Goal: Navigation & Orientation: Understand site structure

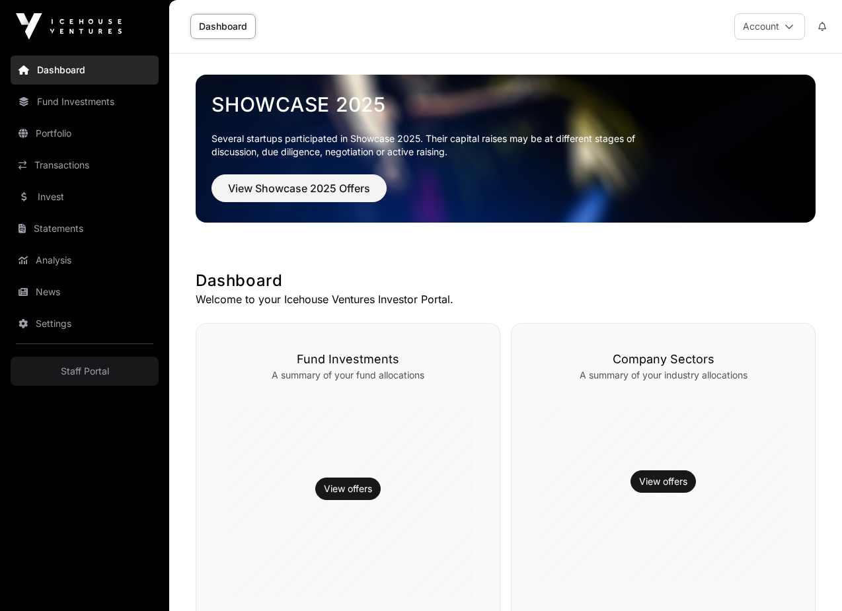
click at [75, 293] on link "News" at bounding box center [85, 292] width 148 height 29
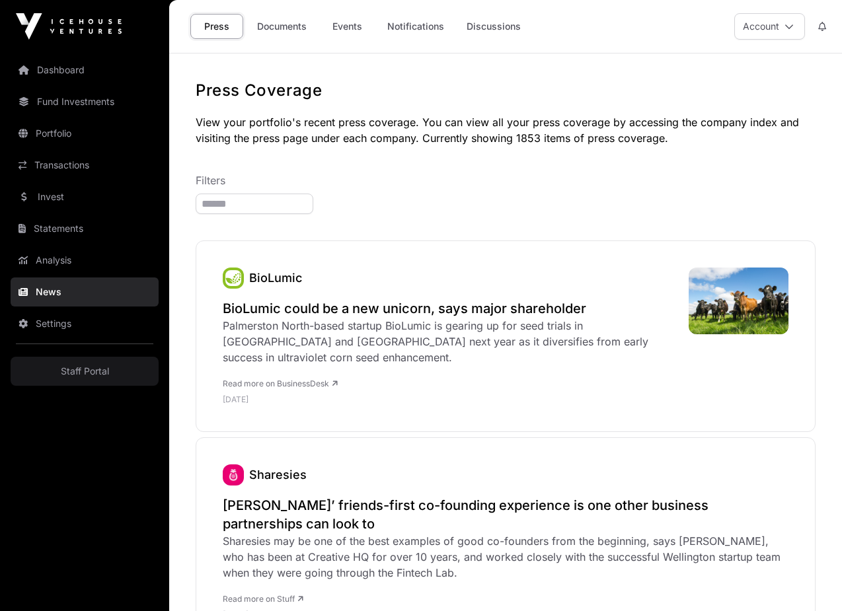
click at [71, 229] on link "Statements" at bounding box center [85, 228] width 148 height 29
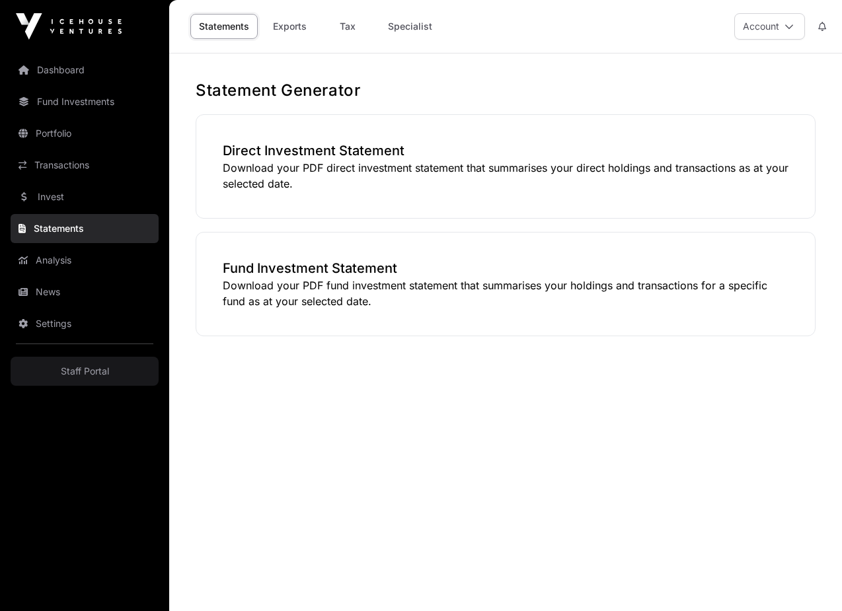
click at [57, 258] on link "Analysis" at bounding box center [85, 260] width 148 height 29
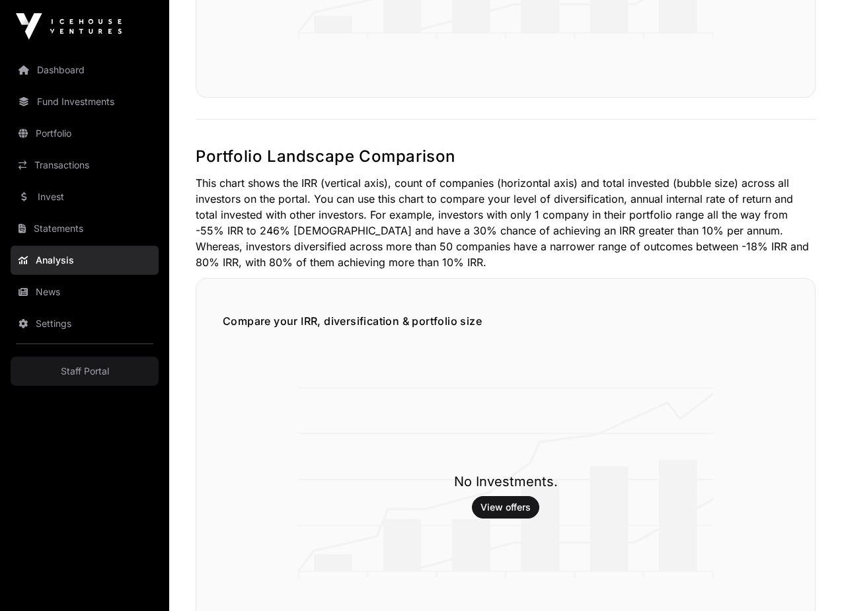
scroll to position [543, 0]
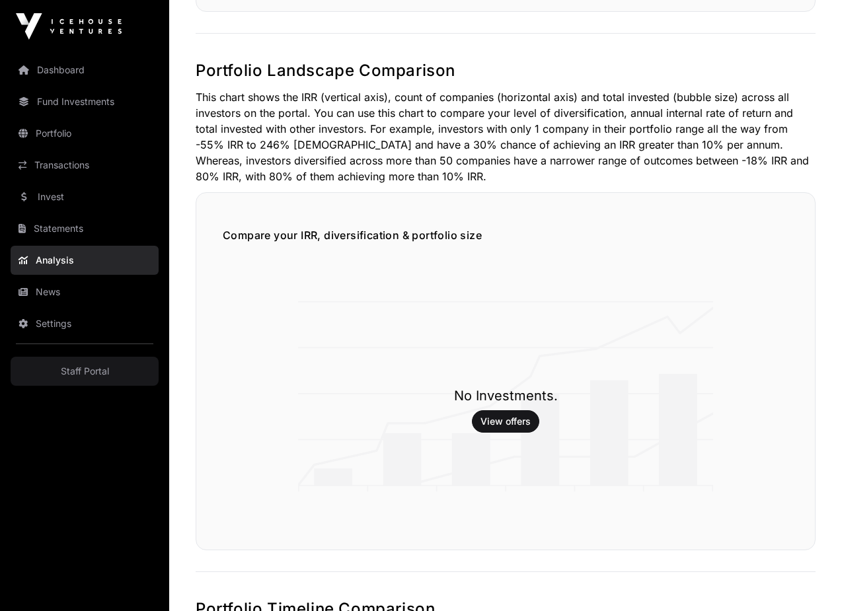
click at [42, 290] on link "News" at bounding box center [85, 292] width 148 height 29
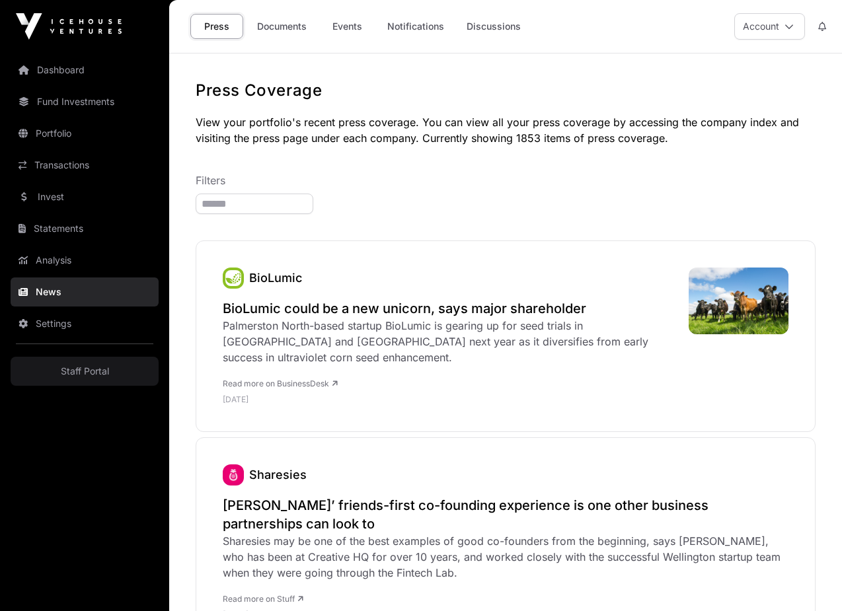
click at [286, 32] on link "Documents" at bounding box center [282, 26] width 67 height 25
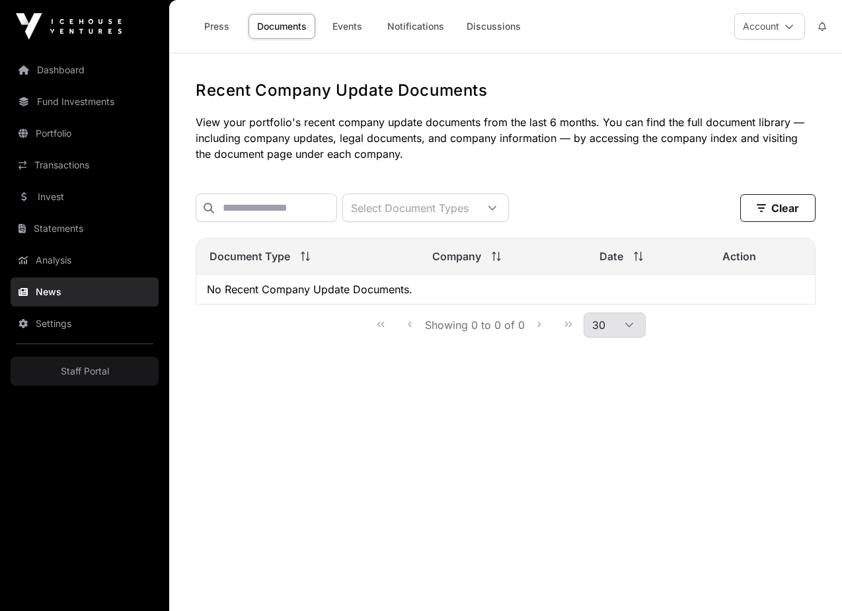
click at [348, 34] on link "Events" at bounding box center [347, 26] width 53 height 25
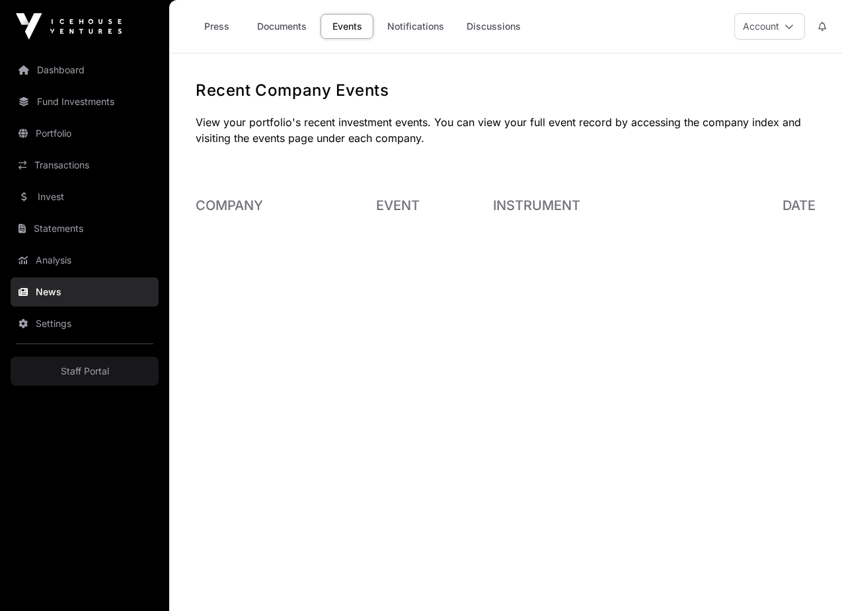
click at [400, 20] on link "Notifications" at bounding box center [416, 26] width 74 height 25
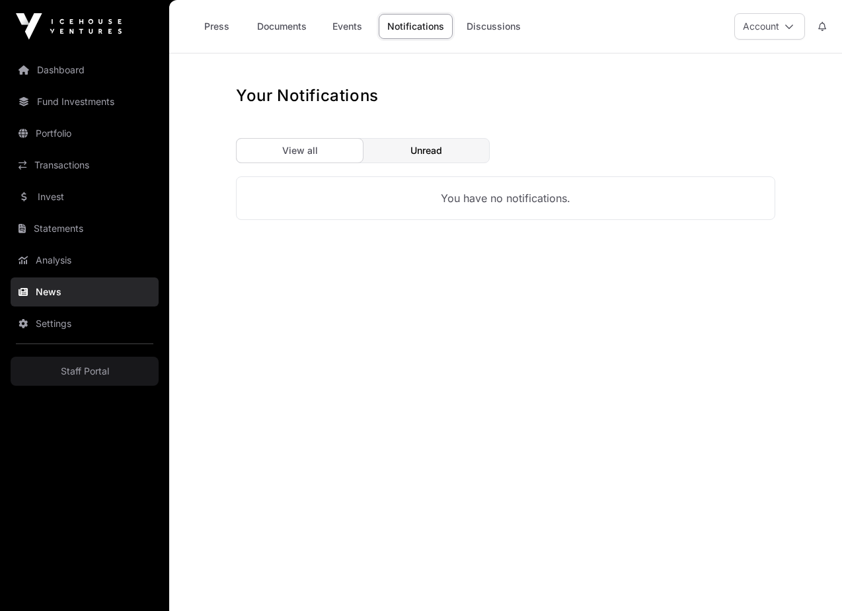
click at [485, 28] on link "Discussions" at bounding box center [493, 26] width 71 height 25
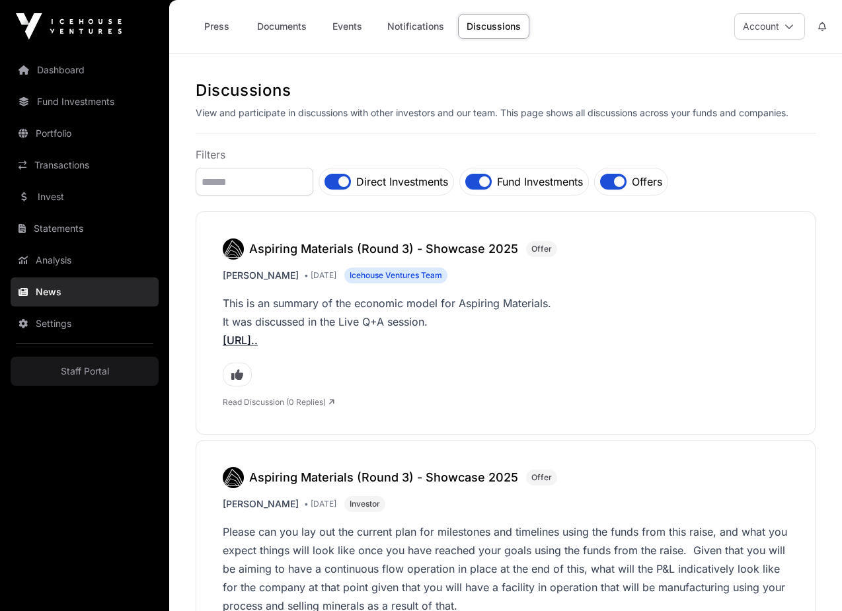
click at [422, 22] on link "Notifications" at bounding box center [416, 26] width 74 height 25
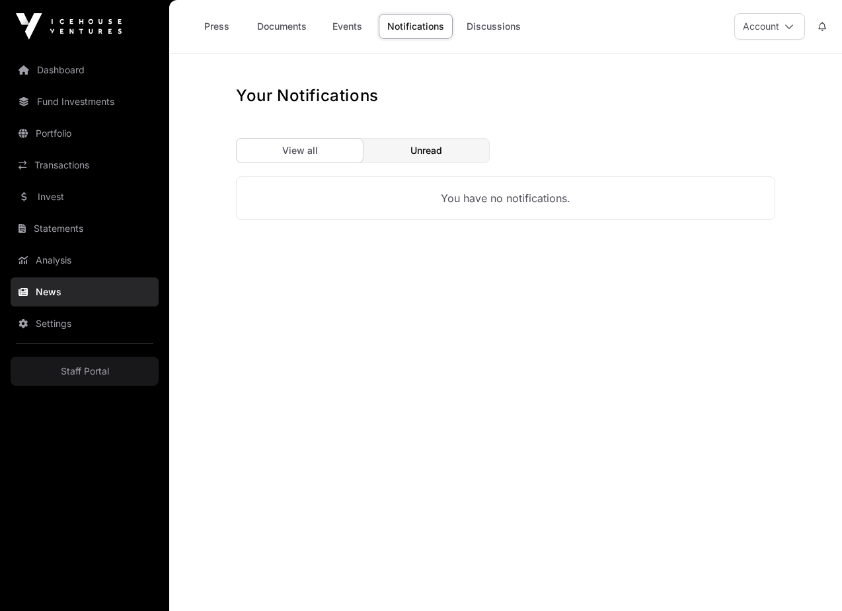
click at [371, 32] on link "Events" at bounding box center [347, 26] width 53 height 25
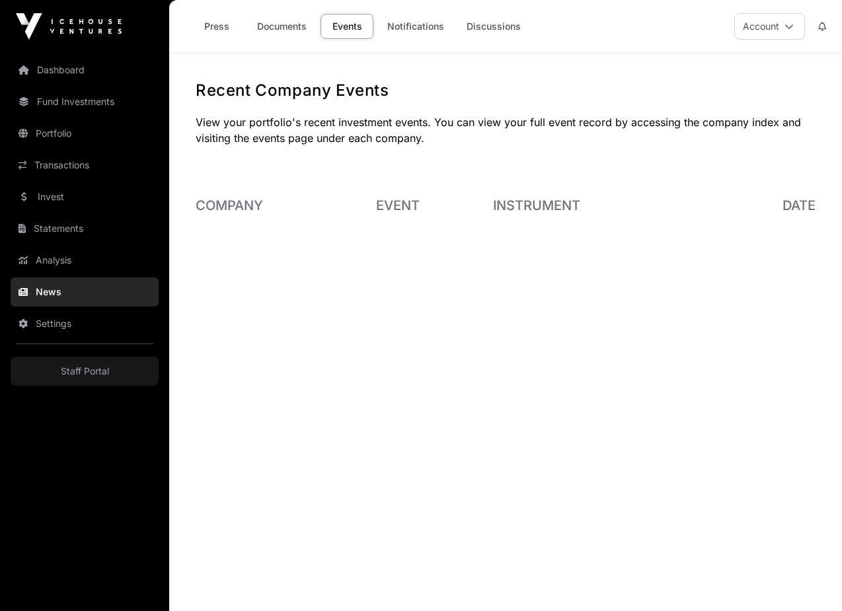
click at [401, 32] on link "Notifications" at bounding box center [416, 26] width 74 height 25
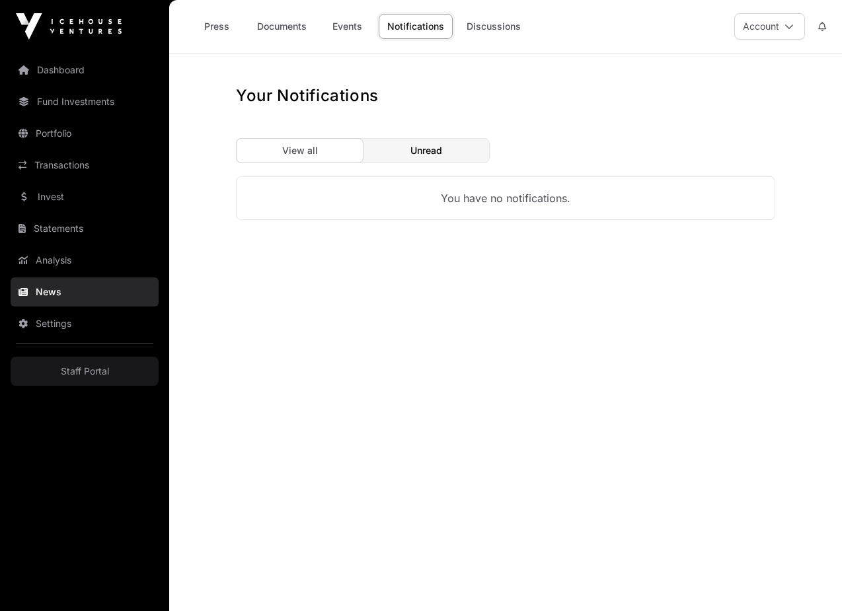
click at [820, 20] on button at bounding box center [822, 26] width 24 height 25
click at [656, 25] on div "Press Documents Events Notifications Discussions Account" at bounding box center [505, 26] width 657 height 53
click at [343, 29] on link "Events" at bounding box center [347, 26] width 53 height 25
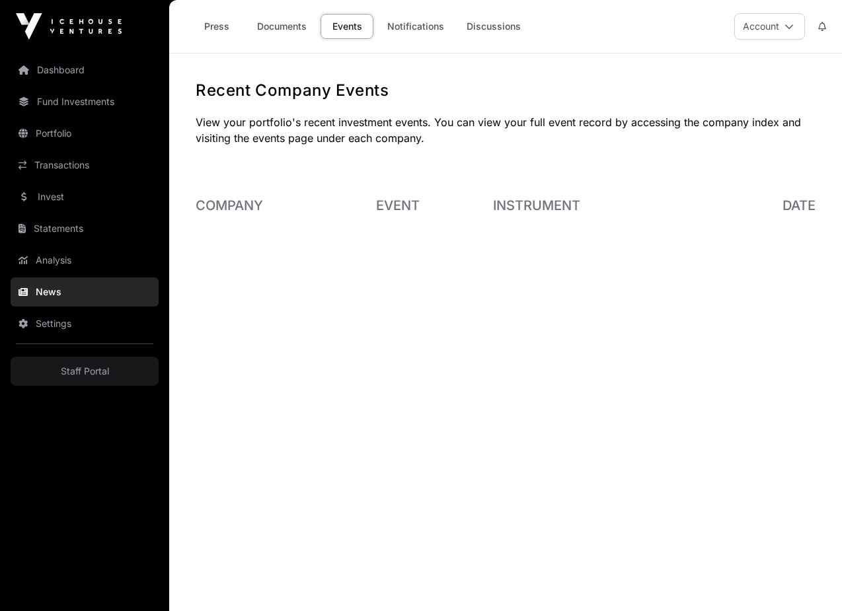
click at [278, 28] on link "Documents" at bounding box center [282, 26] width 67 height 25
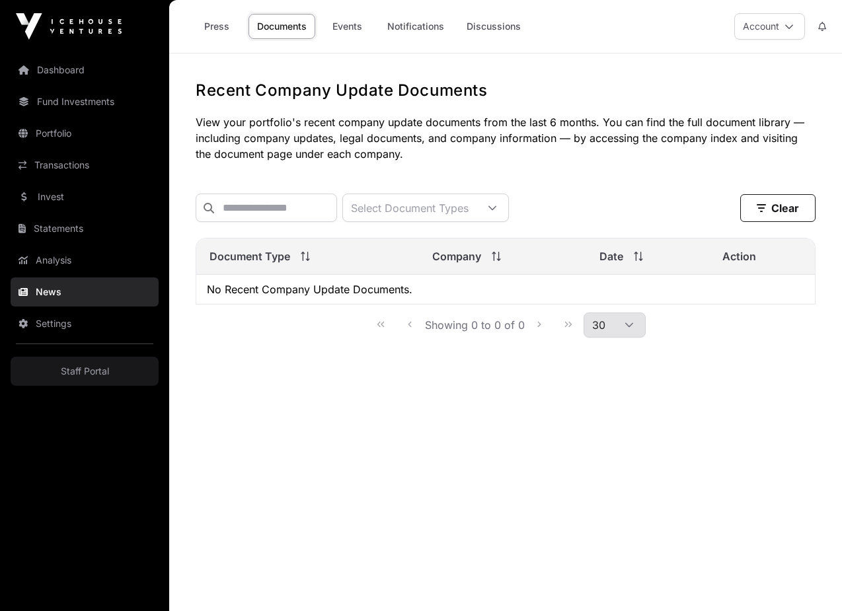
click at [209, 24] on link "Press" at bounding box center [216, 26] width 53 height 25
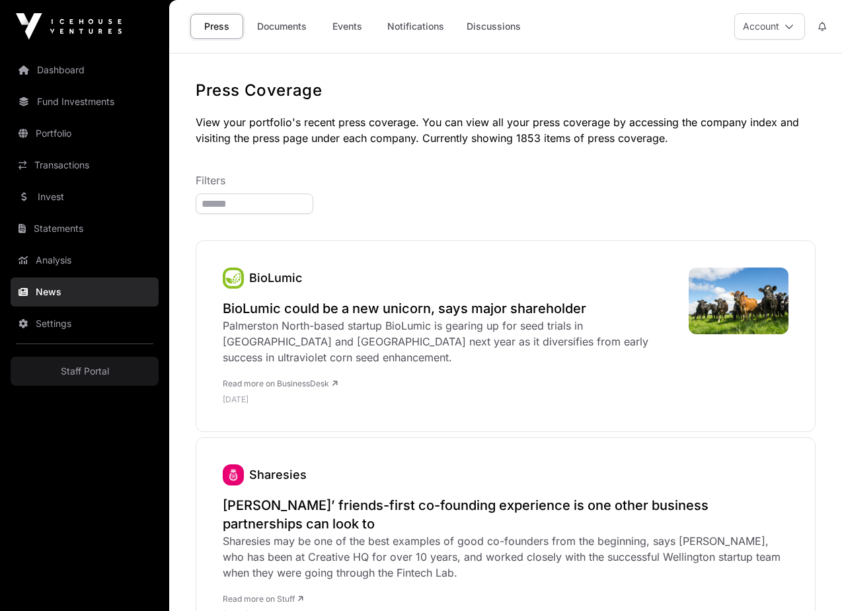
click at [98, 69] on link "Dashboard" at bounding box center [85, 70] width 148 height 29
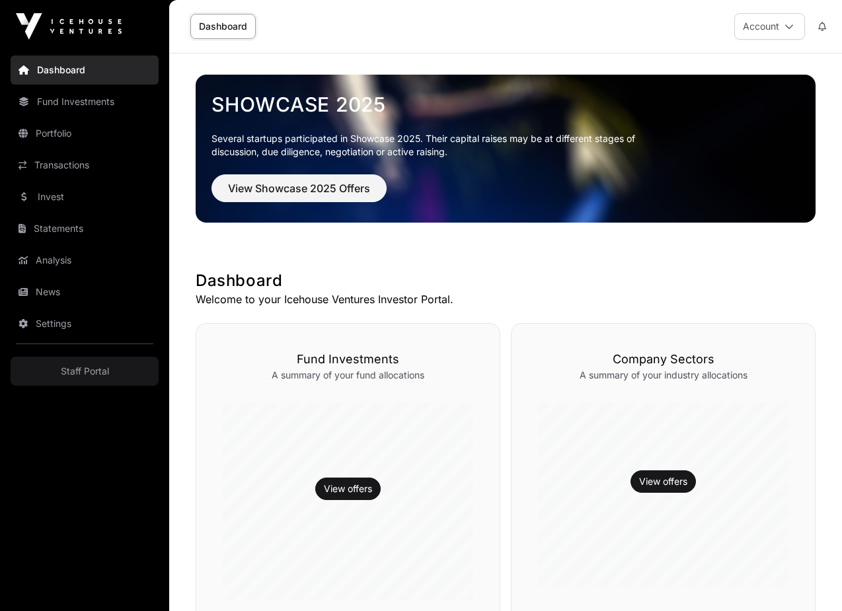
click at [67, 248] on link "Analysis" at bounding box center [85, 260] width 148 height 29
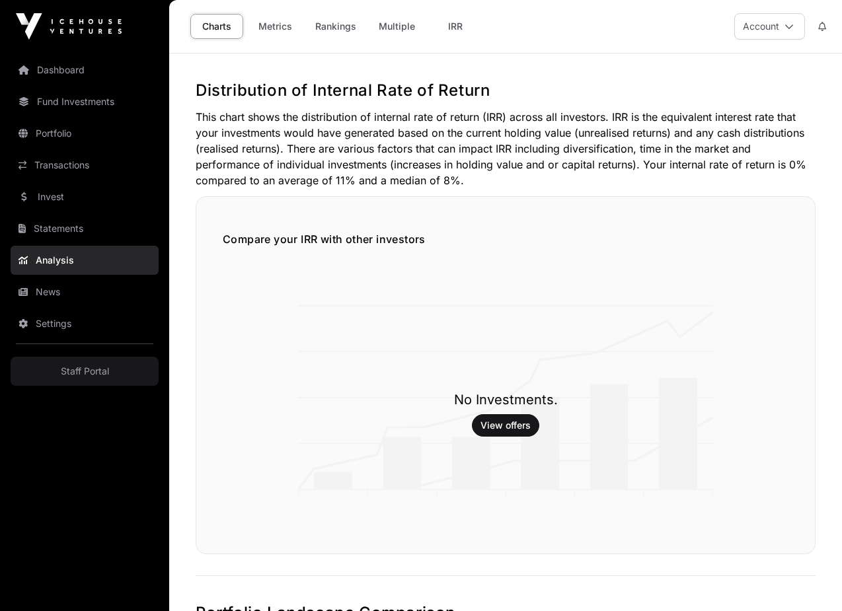
click at [63, 282] on link "News" at bounding box center [85, 292] width 148 height 29
